Goal: Task Accomplishment & Management: Complete application form

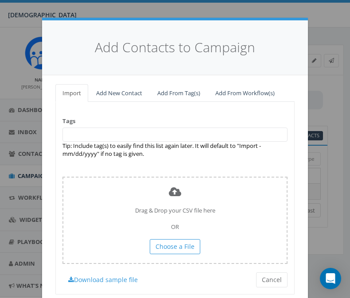
select select
click at [108, 92] on link "Add New Contact" at bounding box center [119, 93] width 60 height 18
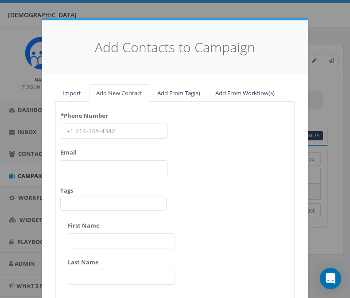
click at [104, 124] on input "* Phone Number" at bounding box center [114, 130] width 107 height 15
type input "17702353523"
type input "[EMAIL_ADDRESS][DOMAIN_NAME]"
type input "[PERSON_NAME]"
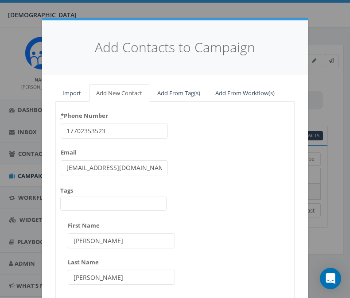
type input "[PERSON_NAME]"
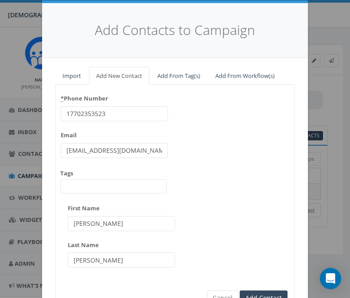
scroll to position [20, 0]
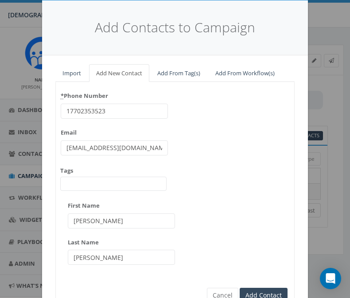
click at [146, 154] on input "[EMAIL_ADDRESS][DOMAIN_NAME]" at bounding box center [114, 147] width 107 height 15
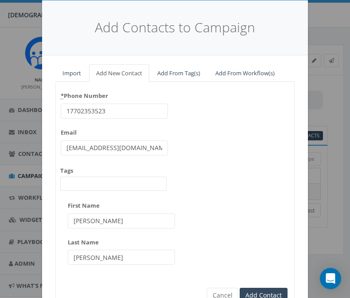
click at [146, 154] on input "[EMAIL_ADDRESS][DOMAIN_NAME]" at bounding box center [114, 147] width 107 height 15
click at [98, 222] on input "[PERSON_NAME]" at bounding box center [121, 220] width 107 height 15
type input "[PERSON_NAME]"
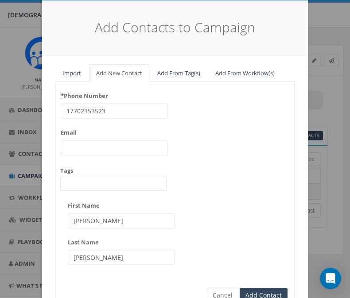
click at [96, 255] on input "[PERSON_NAME]" at bounding box center [121, 257] width 107 height 15
type input "[PERSON_NAME]"
click at [256, 263] on div "* Phone Number 17702353523 Email Tags [DATE] classy classy_2024 Giving [DATE] c…" at bounding box center [175, 180] width 238 height 183
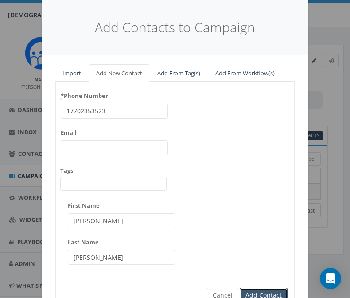
click at [264, 293] on input "Add Contact" at bounding box center [263, 295] width 48 height 15
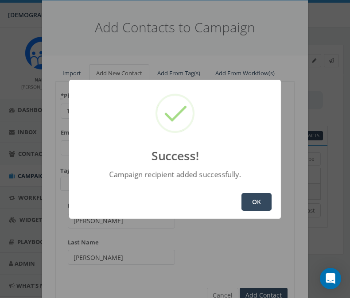
click at [258, 199] on button "OK" at bounding box center [256, 202] width 30 height 18
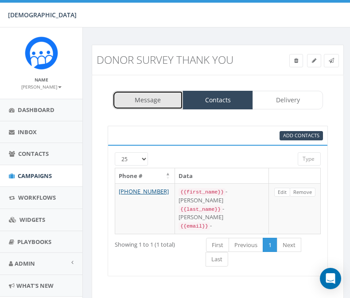
click at [159, 106] on link "Message" at bounding box center [147, 100] width 70 height 19
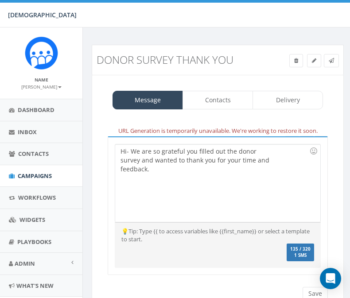
click at [177, 175] on div "Hi- We are so grateful you filled out the donor survey and wanted to thank you …" at bounding box center [199, 182] width 169 height 77
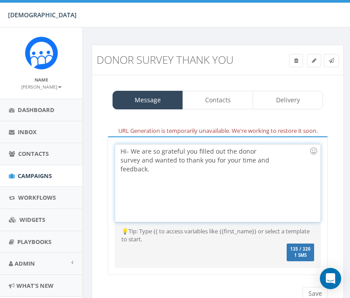
click at [128, 153] on div "Hi- We are so grateful you filled out the donor survey and wanted to thank you …" at bounding box center [199, 182] width 169 height 77
click at [180, 170] on div "Hi- We are so grateful you filled out the donor survey and wanted to thank you …" at bounding box center [199, 182] width 169 height 77
click at [127, 151] on div "Hi- We are so grateful you filled out the donor survey and wanted to thank you …" at bounding box center [199, 182] width 169 height 77
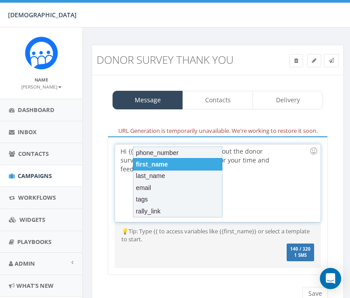
click at [159, 163] on div "first_name" at bounding box center [177, 164] width 89 height 12
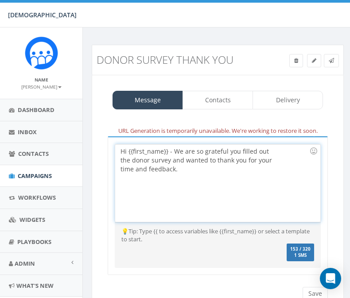
click at [210, 172] on div "Hi {{first_name}} - We are so grateful you filled out the donor survey and want…" at bounding box center [199, 182] width 169 height 77
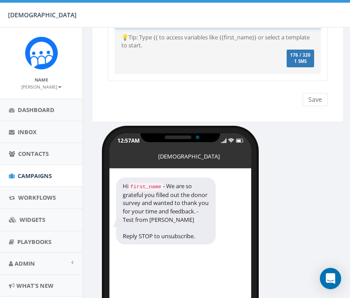
scroll to position [92, 0]
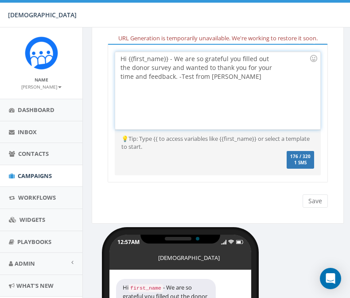
click at [315, 203] on div "Save Next" at bounding box center [313, 200] width 30 height 13
click at [313, 204] on div "Save Next" at bounding box center [313, 200] width 30 height 13
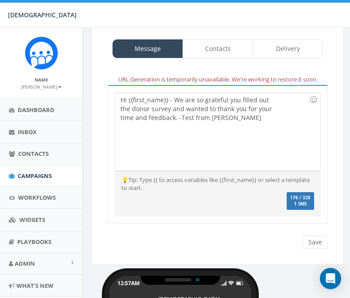
scroll to position [0, 0]
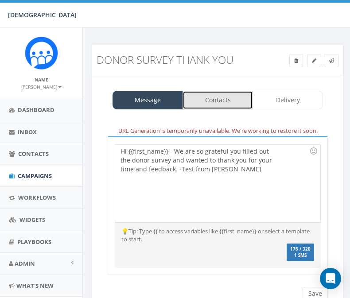
click at [214, 100] on link "Contacts" at bounding box center [217, 100] width 70 height 19
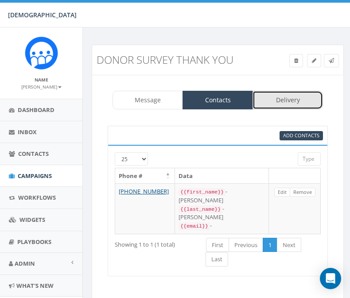
click at [283, 104] on link "Delivery" at bounding box center [287, 100] width 70 height 19
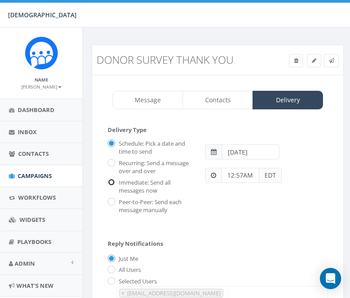
click at [110, 183] on input "Immediate: Send all messages now" at bounding box center [111, 183] width 6 height 6
radio input "true"
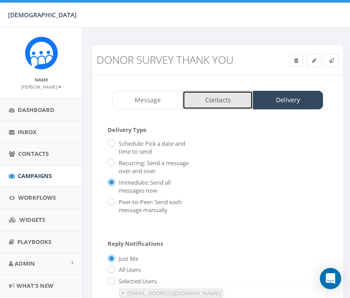
click at [224, 97] on link "Contacts" at bounding box center [217, 100] width 70 height 19
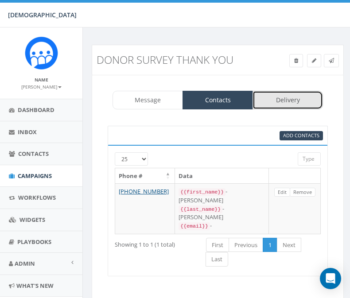
click at [276, 103] on link "Delivery" at bounding box center [287, 100] width 70 height 19
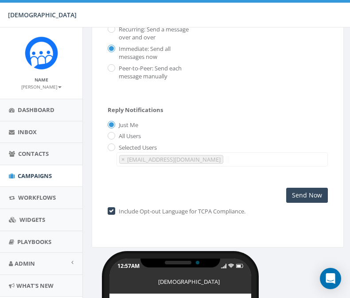
scroll to position [131, 0]
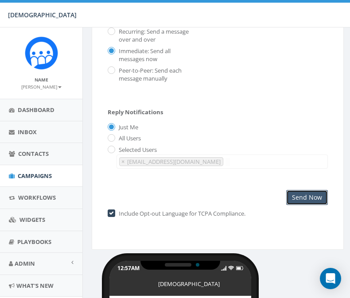
click at [313, 196] on input "Send Now" at bounding box center [307, 197] width 42 height 15
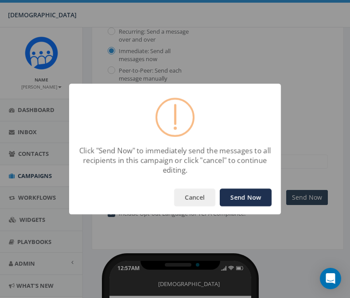
click at [243, 196] on button "Send Now" at bounding box center [246, 198] width 52 height 18
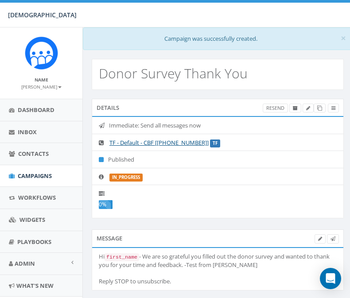
select select
